Goal: Task Accomplishment & Management: Manage account settings

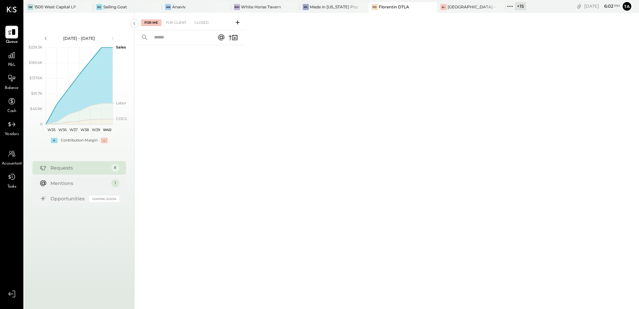
click at [386, 5] on div "Florentin DTLA" at bounding box center [394, 7] width 30 height 6
drag, startPoint x: 87, startPoint y: 7, endPoint x: 179, endPoint y: 121, distance: 147.1
click at [87, 7] on icon at bounding box center [87, 7] width 8 height 8
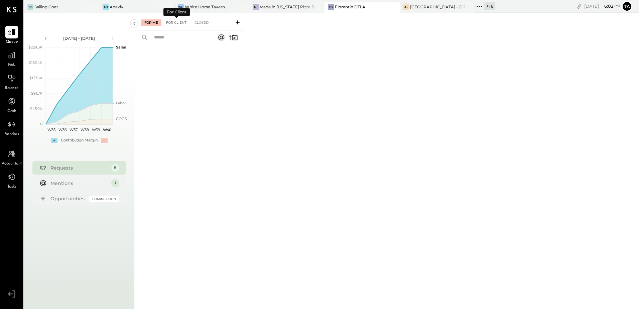
click at [175, 23] on div "For Client" at bounding box center [176, 22] width 27 height 7
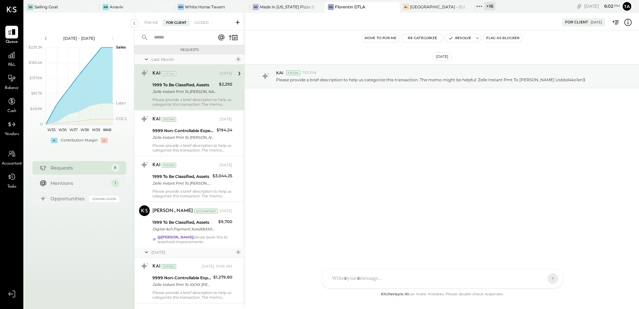
click at [180, 98] on div "Please provide a brief description to help us categorize this transaction. The …" at bounding box center [192, 101] width 80 height 9
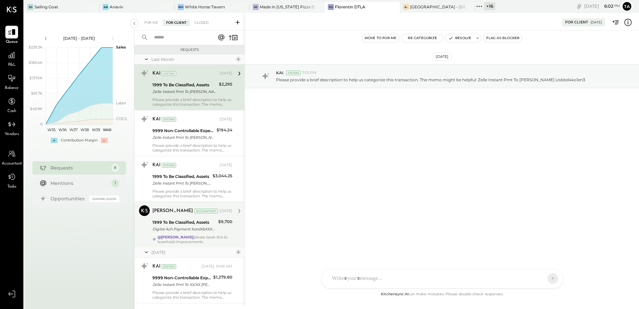
click at [185, 233] on div "[PERSON_NAME] Accountant [DATE] 1999 To Be Classified, Assets Digital Ach Payme…" at bounding box center [192, 224] width 80 height 39
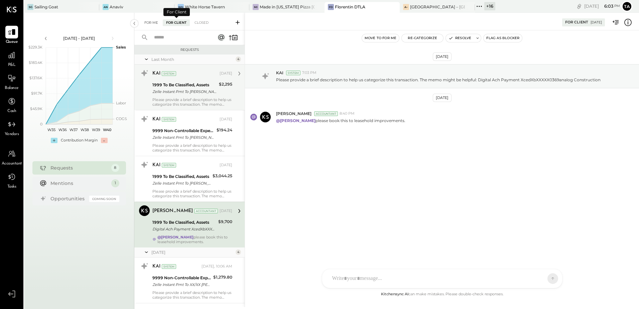
click at [155, 21] on div "For Me" at bounding box center [151, 22] width 20 height 7
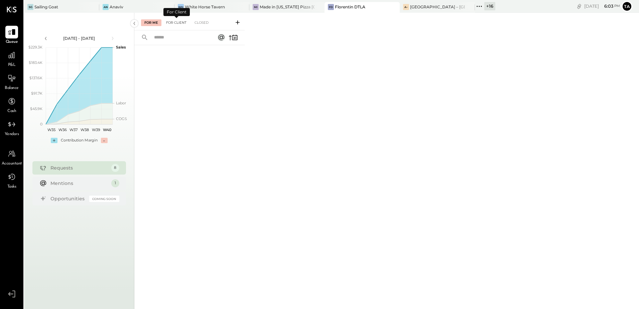
click at [177, 23] on div "For Client" at bounding box center [176, 22] width 27 height 7
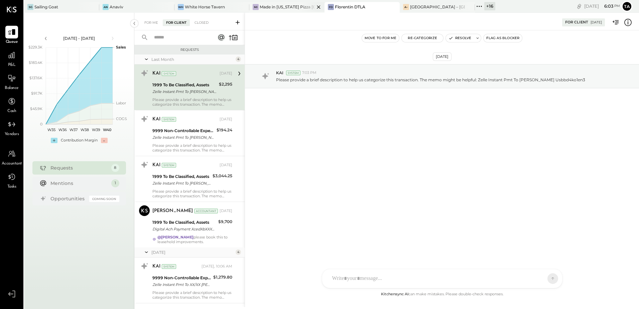
click at [270, 8] on div "Made in [US_STATE] Pizza [GEOGRAPHIC_DATA]" at bounding box center [287, 7] width 55 height 6
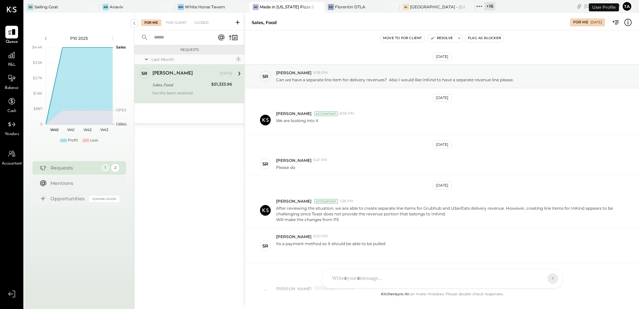
scroll to position [116, 0]
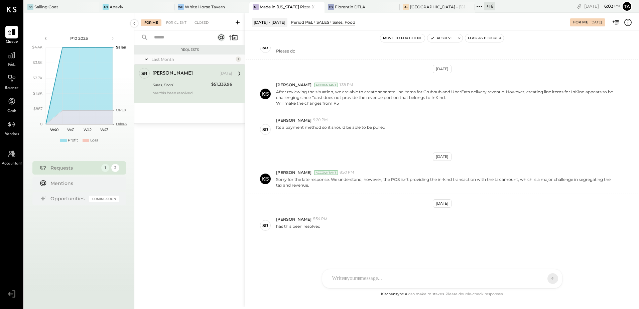
click at [175, 91] on div "has this been resolved" at bounding box center [192, 95] width 80 height 9
click at [356, 217] on div "[PERSON_NAME] 5:54 PM" at bounding box center [455, 219] width 358 height 6
click at [358, 205] on div "[DATE] SR [PERSON_NAME] 9:58 PM Can we have a separate line item for delivery r…" at bounding box center [442, 168] width 394 height 243
